Goal: Check status

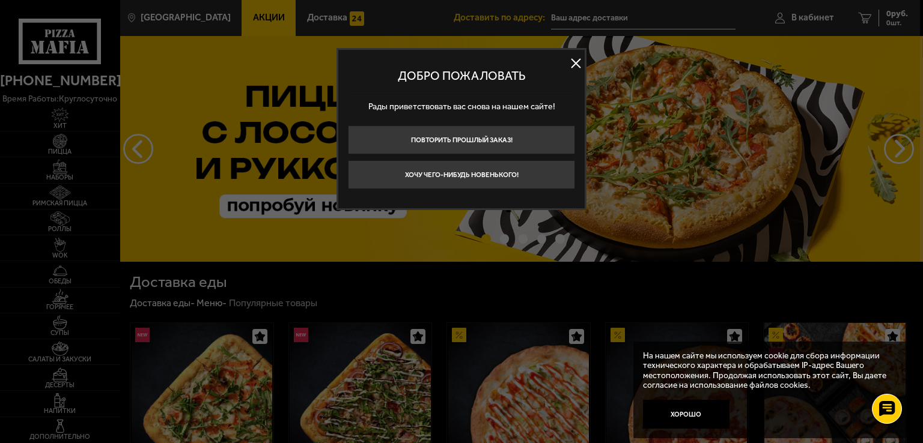
click at [574, 65] on button at bounding box center [575, 64] width 18 height 18
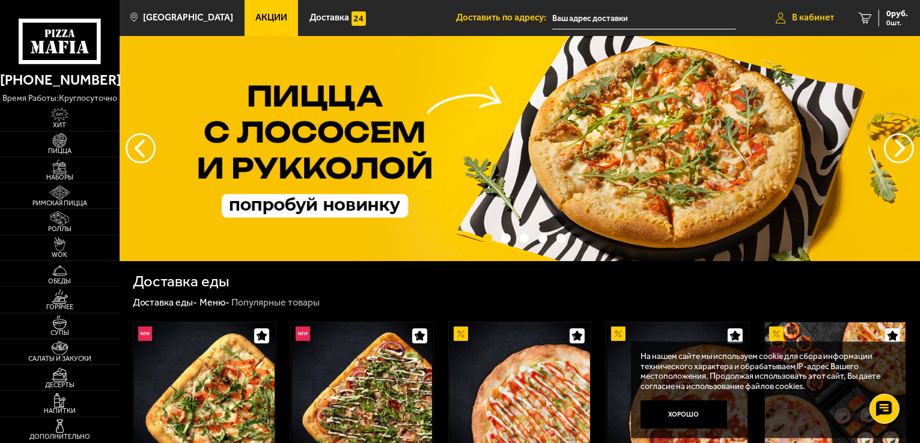
click at [796, 16] on span "В кабинет" at bounding box center [813, 17] width 42 height 9
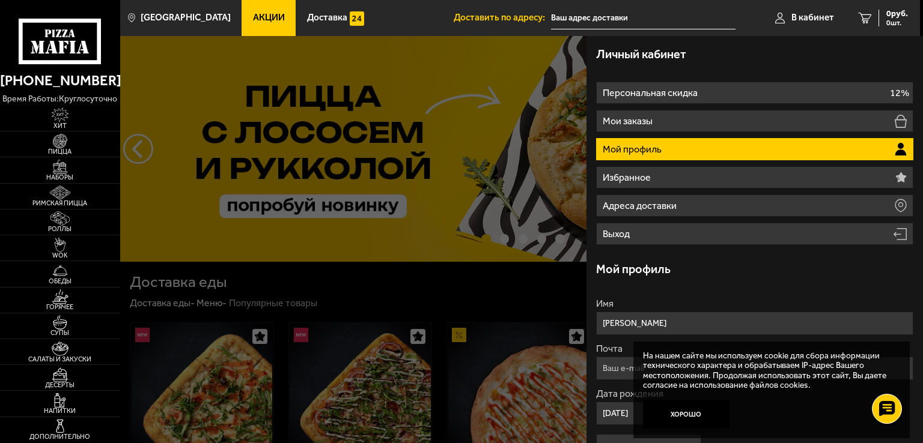
click at [365, 99] on div at bounding box center [581, 257] width 923 height 443
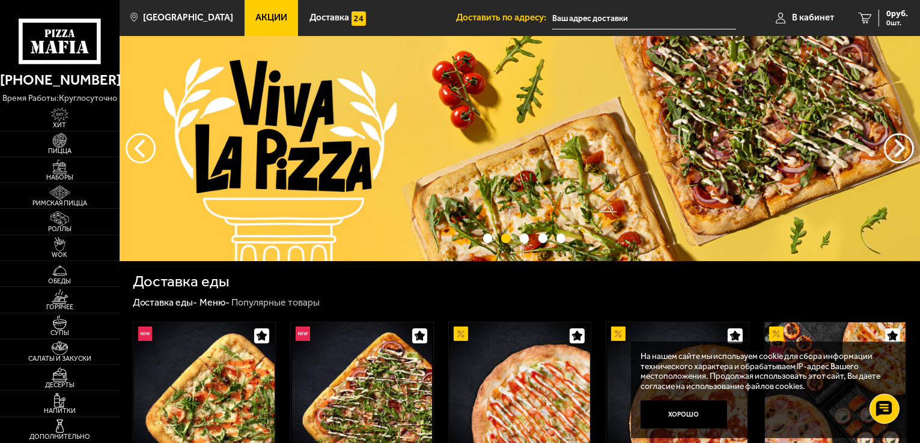
click at [255, 18] on span "Акции" at bounding box center [271, 17] width 32 height 9
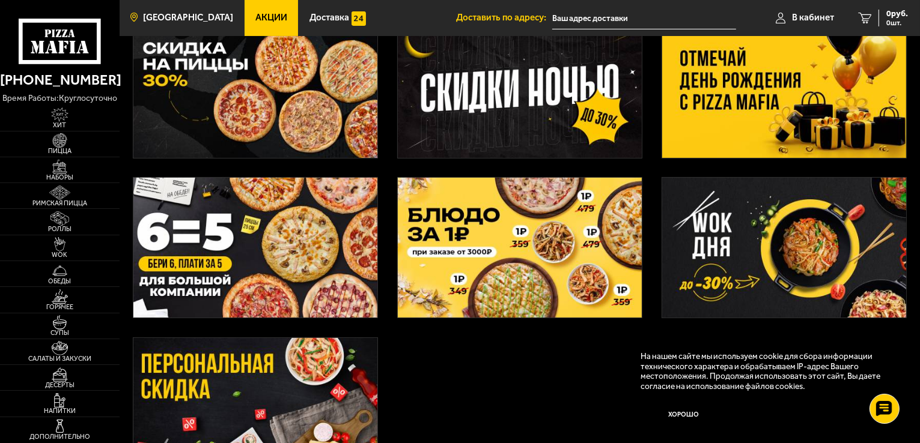
scroll to position [120, 0]
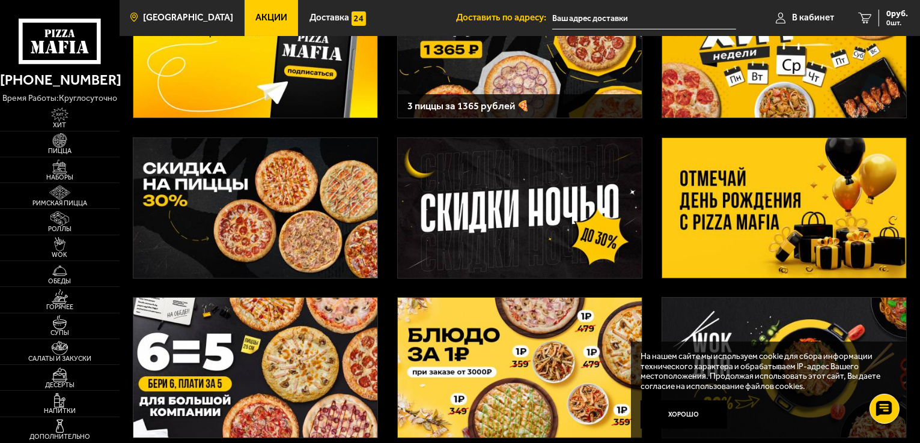
click at [189, 15] on span "[GEOGRAPHIC_DATA]" at bounding box center [188, 17] width 90 height 9
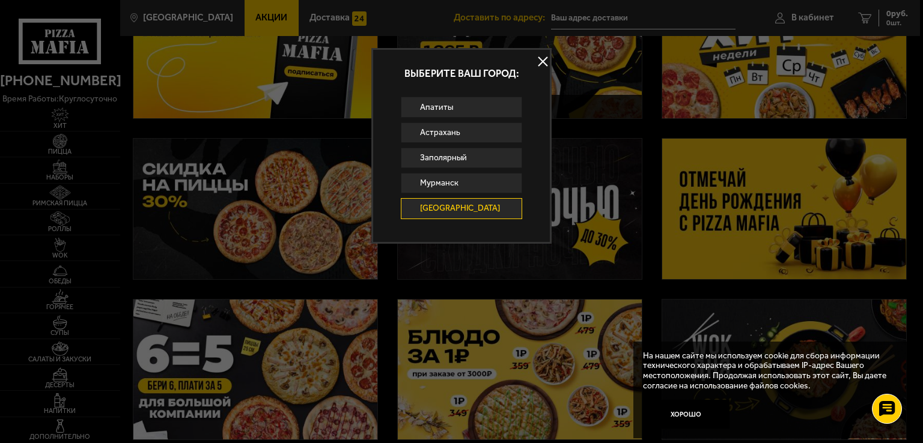
click at [545, 61] on button at bounding box center [542, 62] width 18 height 18
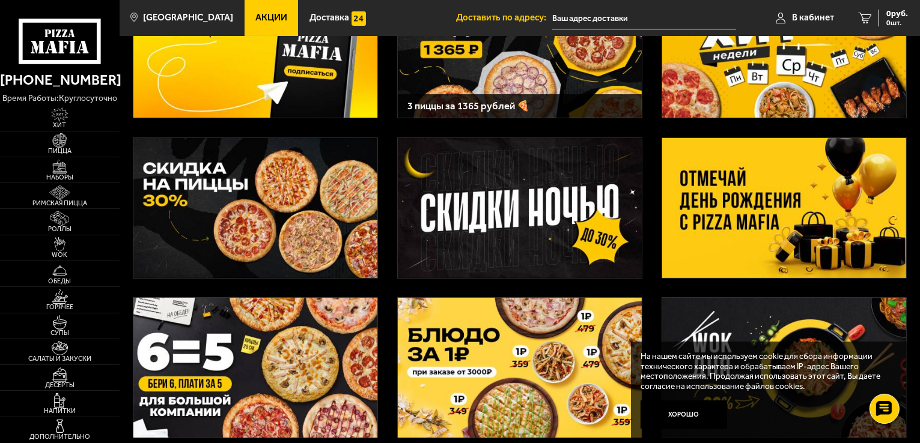
click at [262, 20] on span "Акции" at bounding box center [271, 17] width 32 height 9
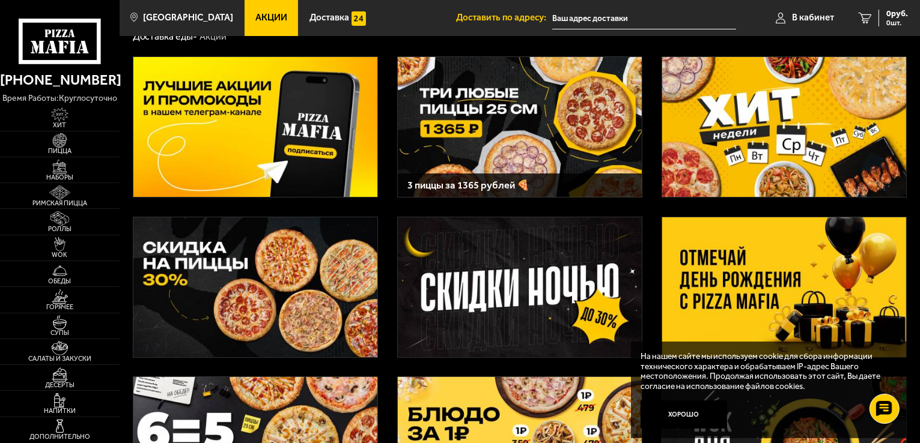
scroll to position [0, 0]
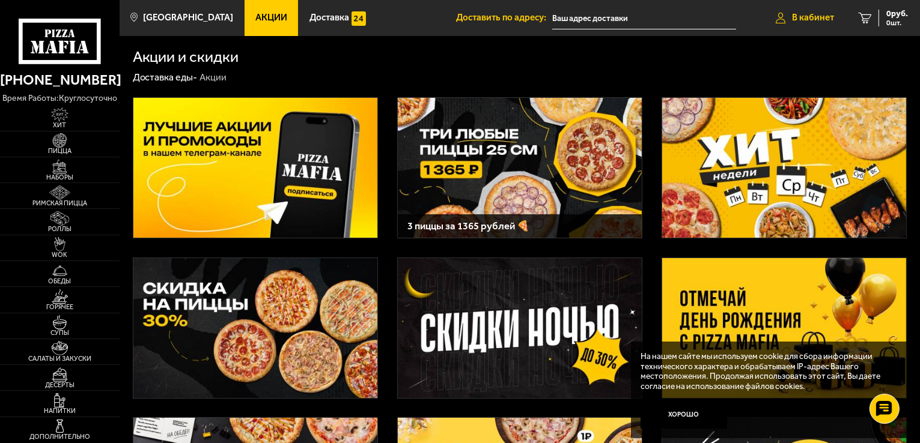
click at [803, 14] on span "В кабинет" at bounding box center [813, 17] width 42 height 9
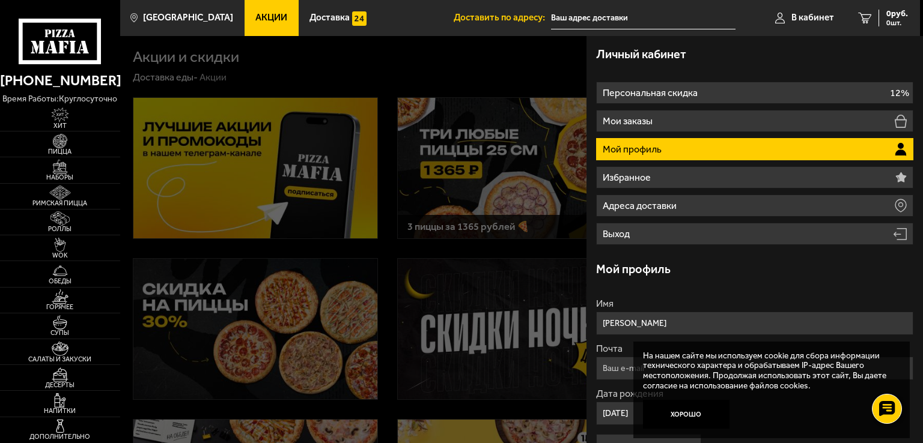
click at [448, 335] on div at bounding box center [581, 257] width 923 height 443
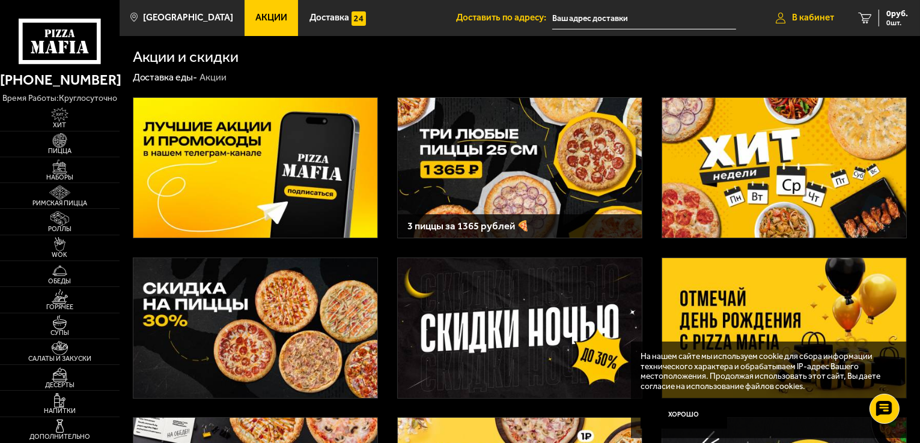
click at [805, 17] on span "В кабинет" at bounding box center [813, 17] width 42 height 9
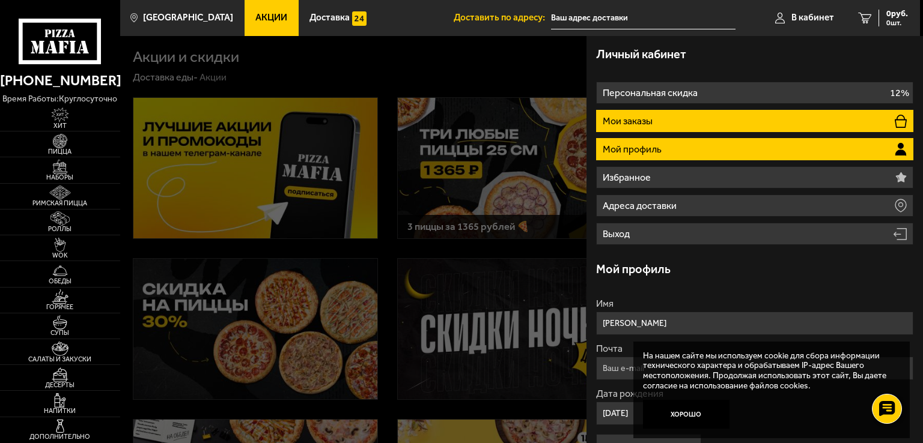
click at [638, 114] on li "Мои заказы" at bounding box center [754, 121] width 317 height 22
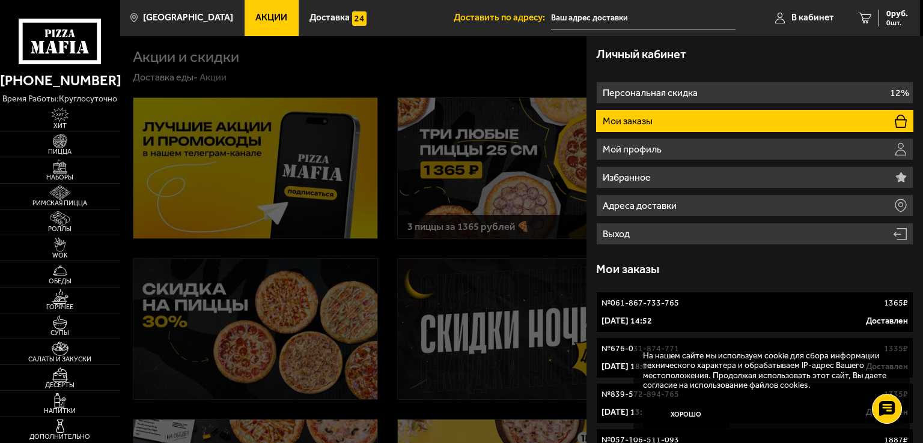
click at [635, 315] on link "№ 061-867-733-765 1365 ₽ [DATE] 14:52 Доставлен" at bounding box center [754, 312] width 317 height 41
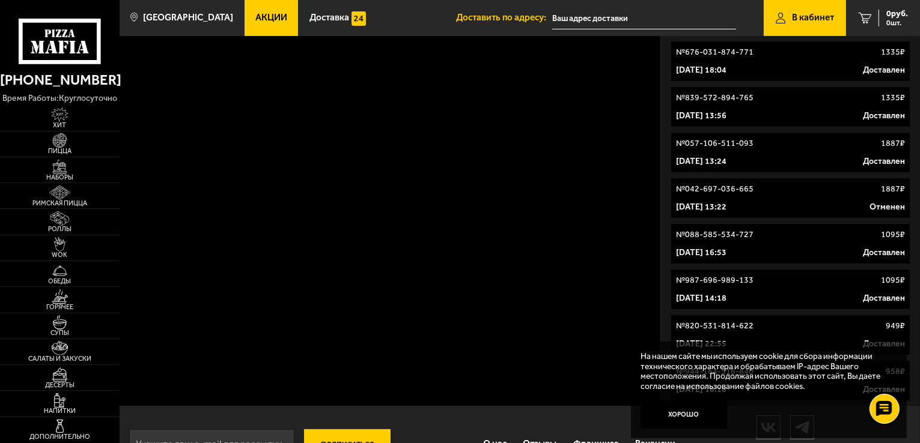
scroll to position [337, 0]
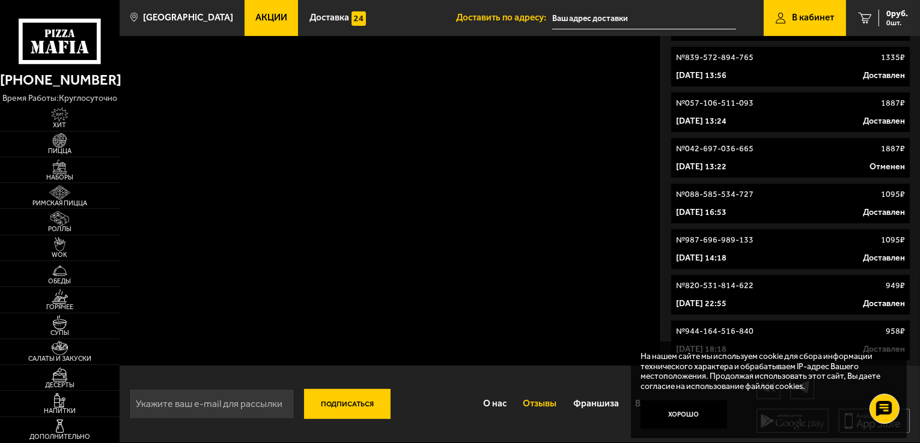
click at [538, 405] on link "Отзывы" at bounding box center [540, 404] width 50 height 31
